Goal: Find specific page/section: Find specific page/section

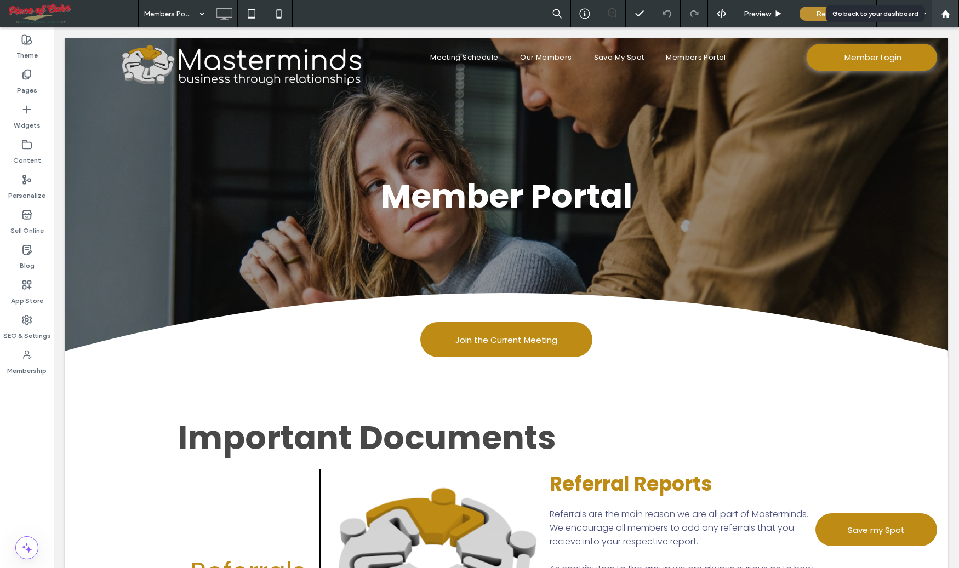
click at [945, 9] on icon at bounding box center [945, 13] width 9 height 9
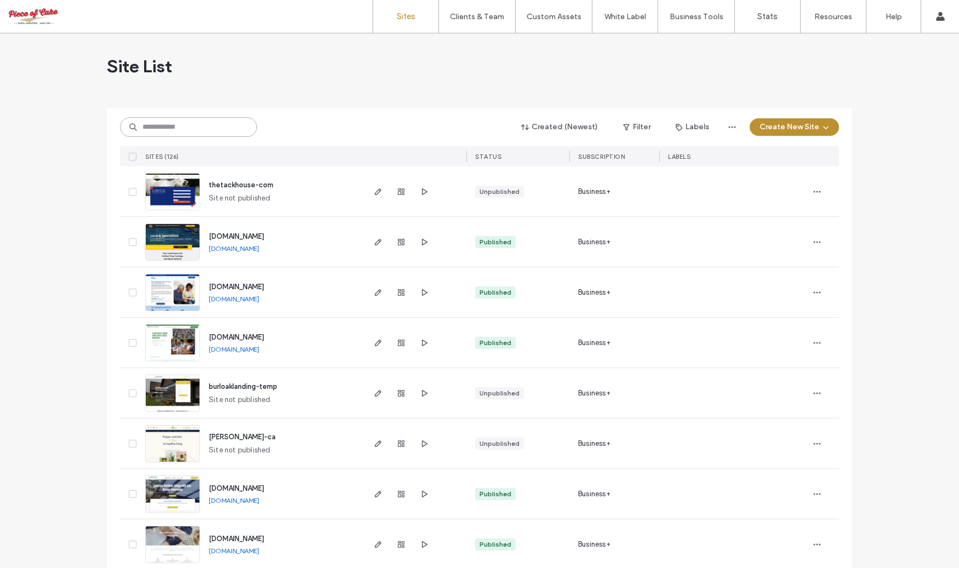
click at [163, 133] on input at bounding box center [188, 127] width 137 height 20
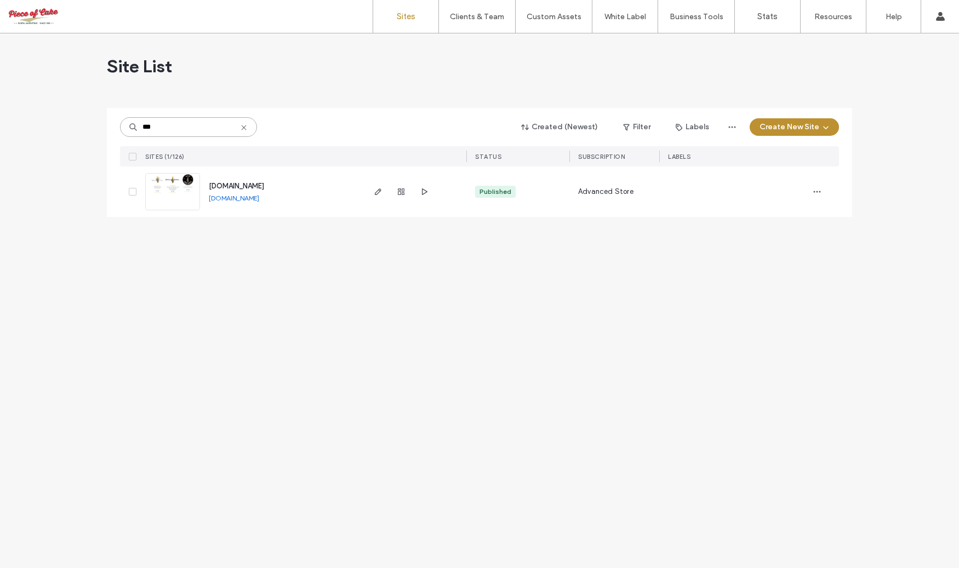
type input "***"
click at [241, 187] on span "www.delicioussolutions.ca" at bounding box center [236, 186] width 55 height 8
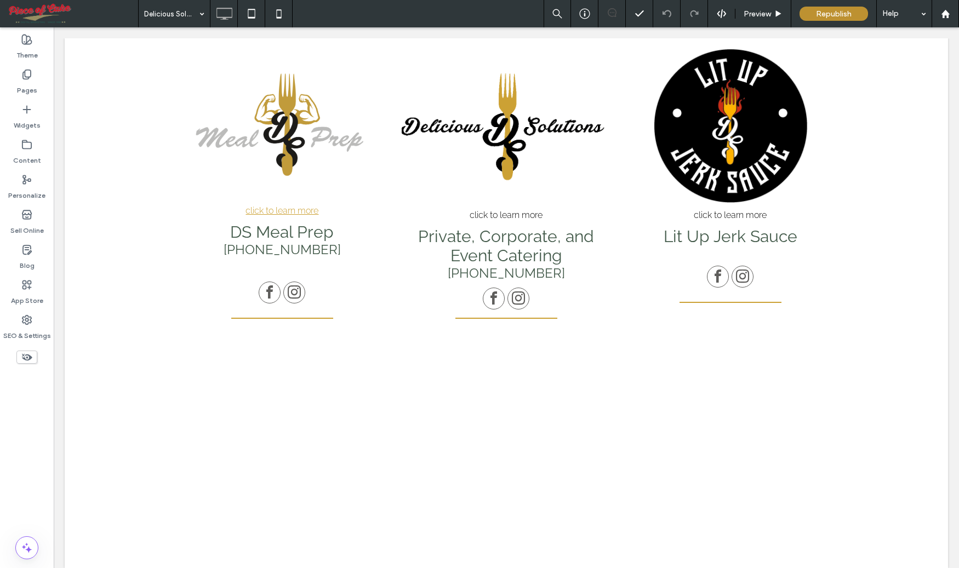
click at [25, 222] on label "Sell Online" at bounding box center [26, 227] width 33 height 15
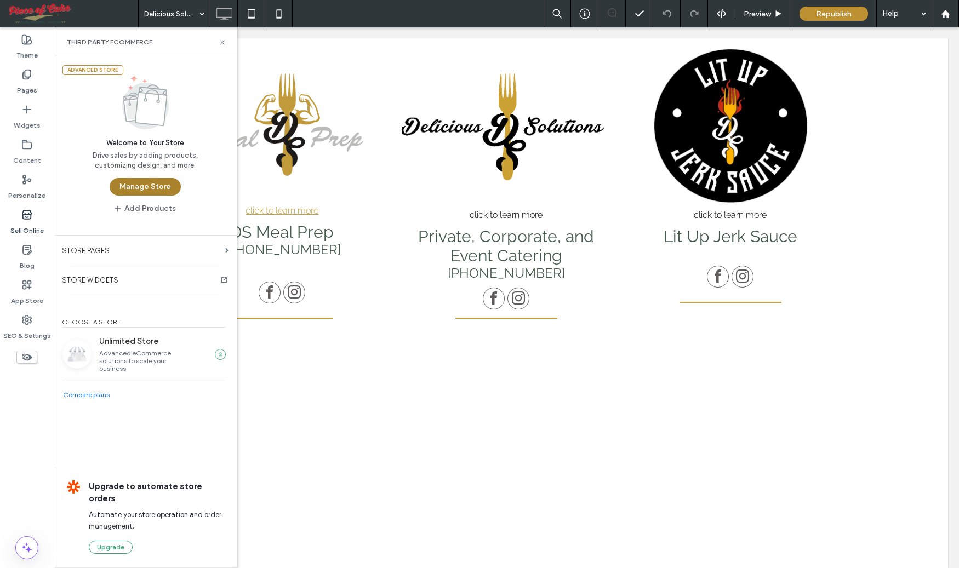
click at [145, 184] on button "Manage Store" at bounding box center [145, 187] width 71 height 18
